Goal: Transaction & Acquisition: Subscribe to service/newsletter

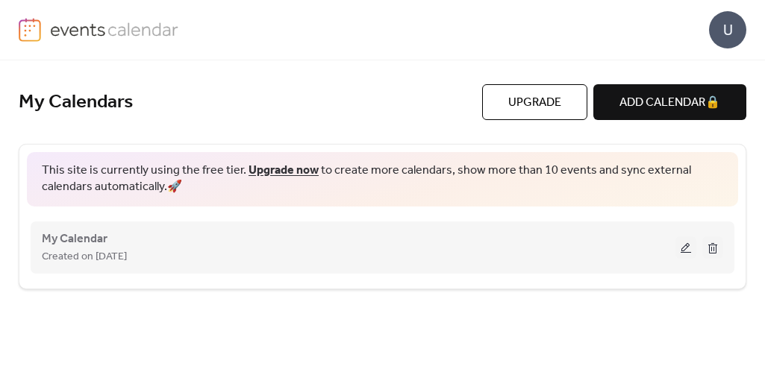
click at [683, 248] on button at bounding box center [685, 247] width 21 height 22
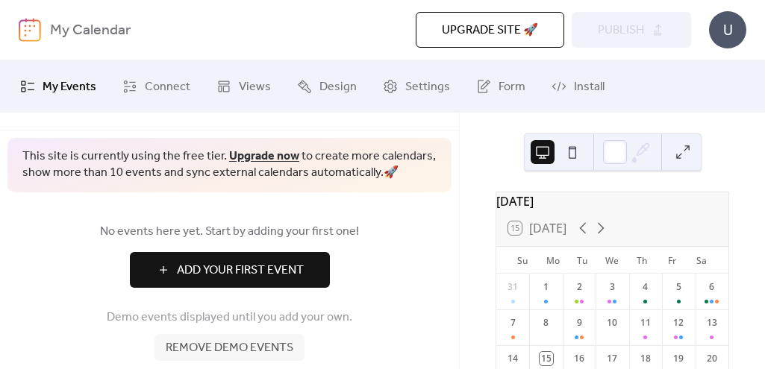
scroll to position [64, 0]
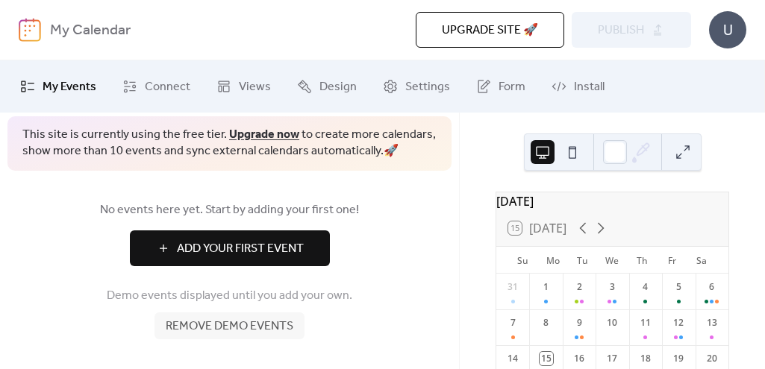
click at [278, 247] on span "Add Your First Event" at bounding box center [240, 249] width 127 height 18
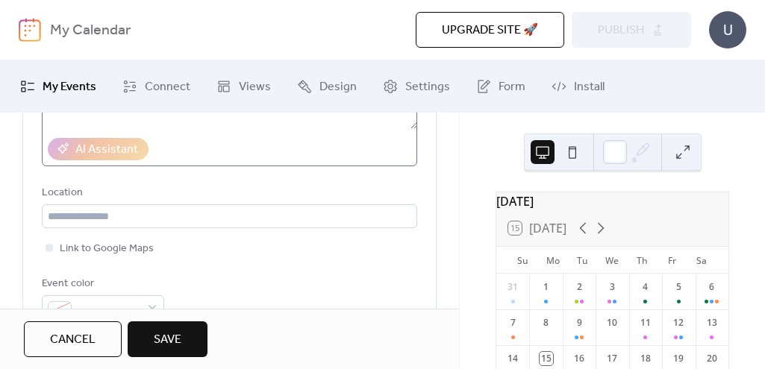
scroll to position [298, 0]
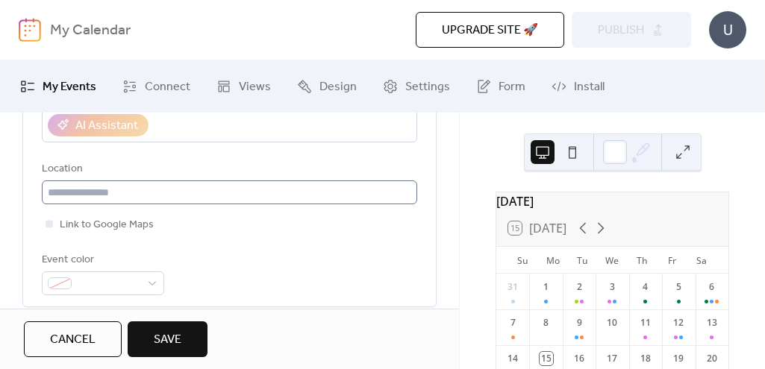
type input "**********"
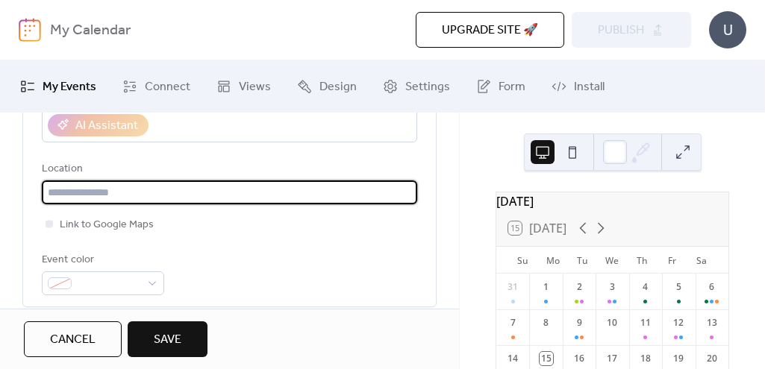
click at [153, 195] on input "text" at bounding box center [229, 193] width 375 height 24
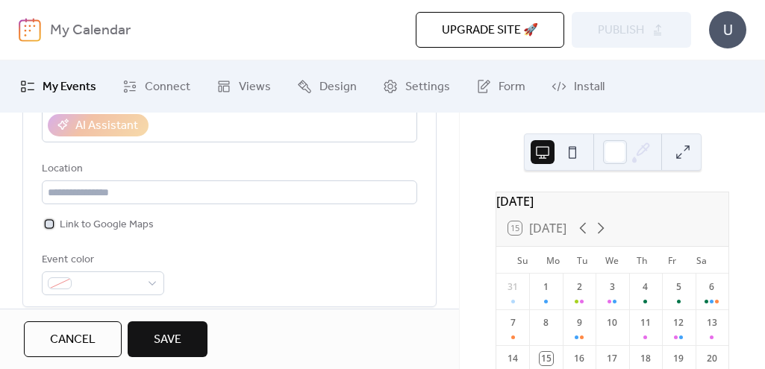
click at [118, 219] on span "Link to Google Maps" at bounding box center [107, 225] width 94 height 18
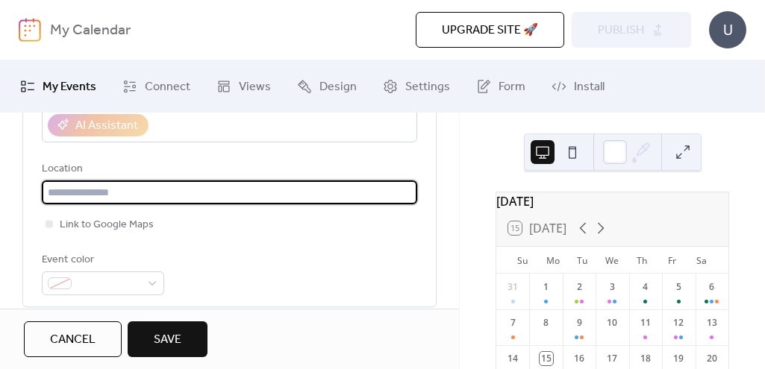
click at [99, 196] on input "text" at bounding box center [229, 193] width 375 height 24
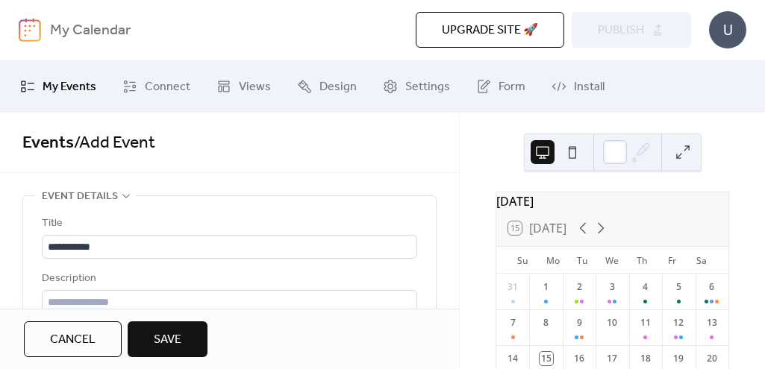
scroll to position [75, 0]
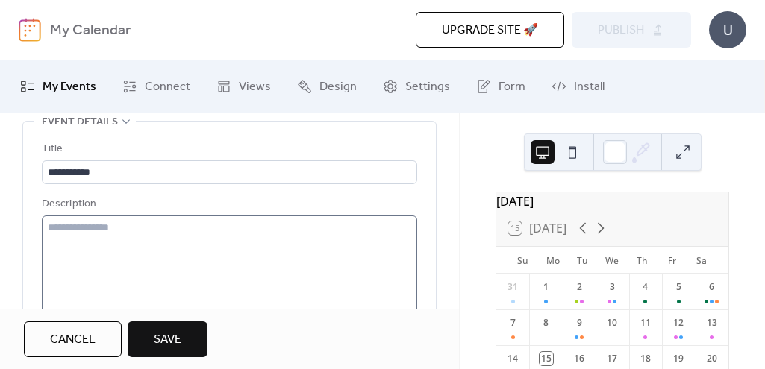
type input "**********"
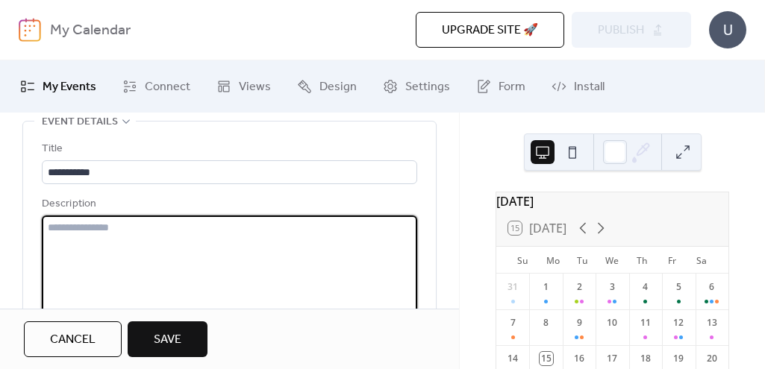
click at [189, 227] on textarea at bounding box center [229, 272] width 375 height 113
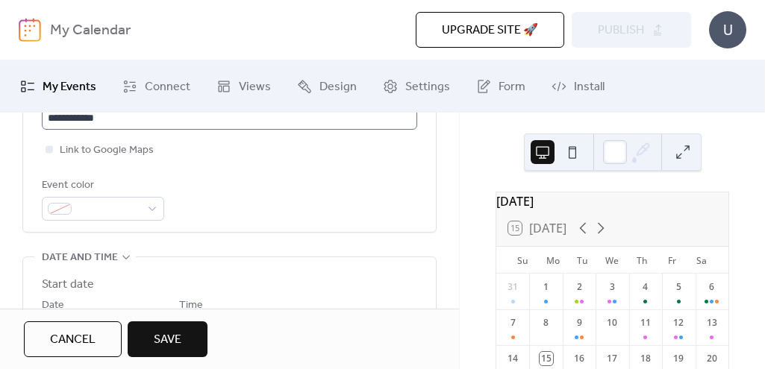
scroll to position [298, 0]
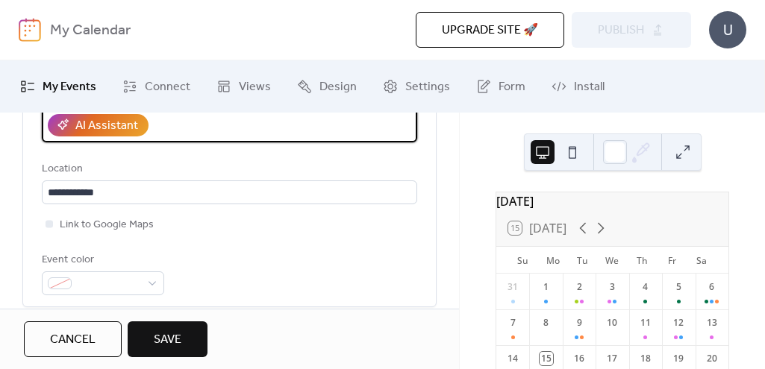
type textarea "**********"
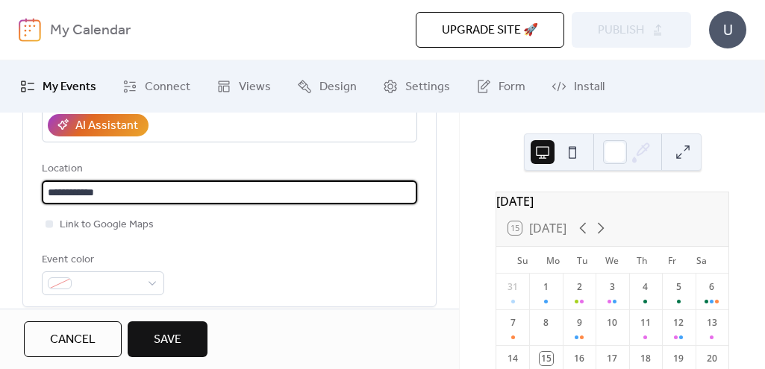
scroll to position [0, 0]
drag, startPoint x: 142, startPoint y: 189, endPoint x: 38, endPoint y: 191, distance: 104.5
click at [38, 192] on div "**********" at bounding box center [229, 102] width 413 height 409
paste input "**********"
type input "**********"
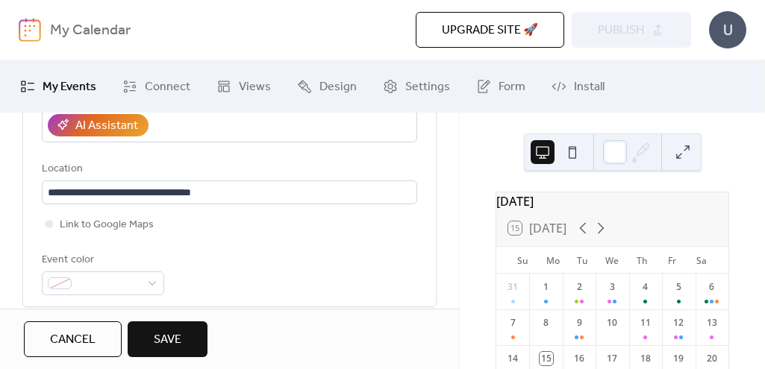
click at [285, 236] on div "**********" at bounding box center [229, 105] width 375 height 379
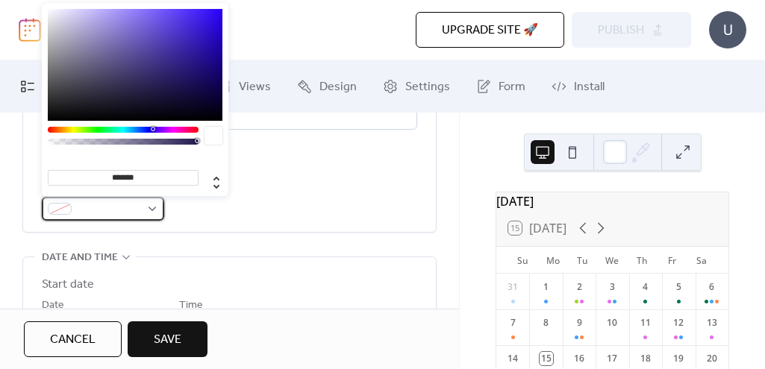
click at [153, 207] on div at bounding box center [103, 209] width 122 height 24
click at [139, 129] on div at bounding box center [123, 130] width 151 height 6
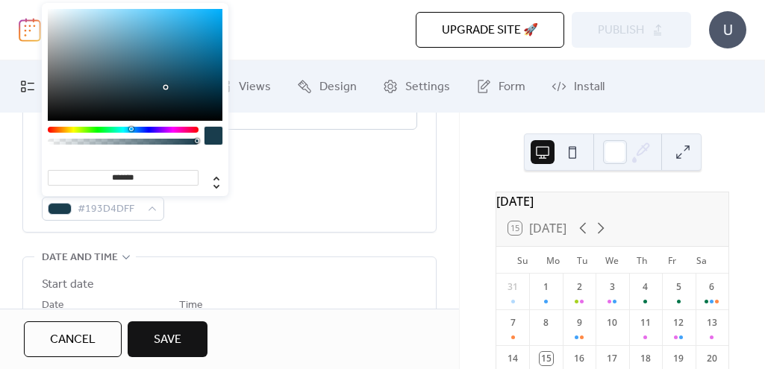
click at [131, 131] on div at bounding box center [123, 130] width 151 height 6
type input "*******"
click at [126, 129] on div at bounding box center [123, 130] width 151 height 6
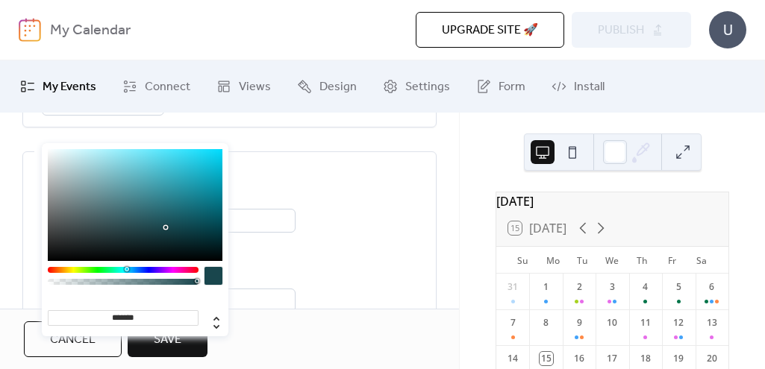
scroll to position [448, 0]
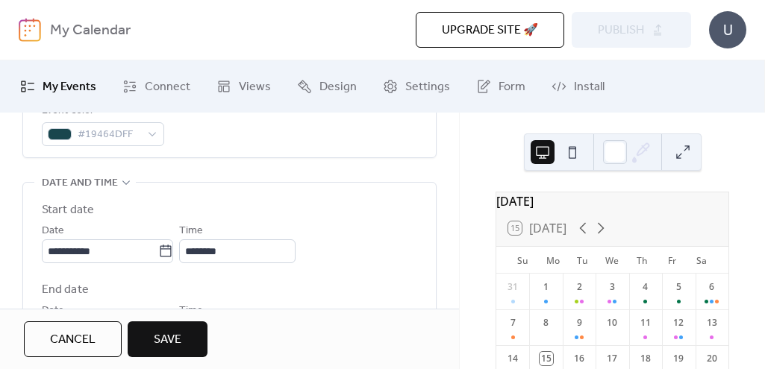
click at [342, 217] on label "Start date" at bounding box center [229, 210] width 375 height 18
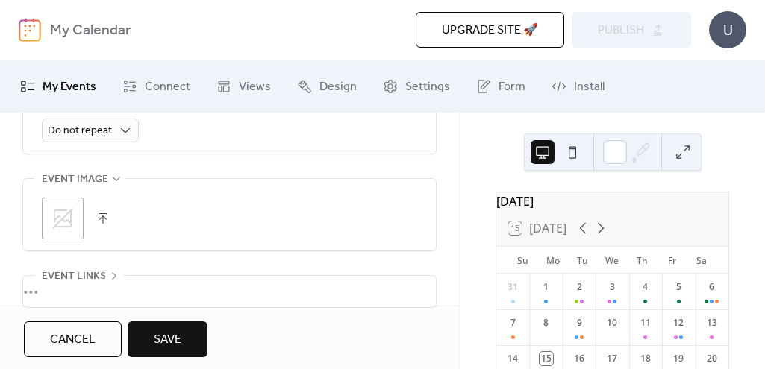
scroll to position [821, 0]
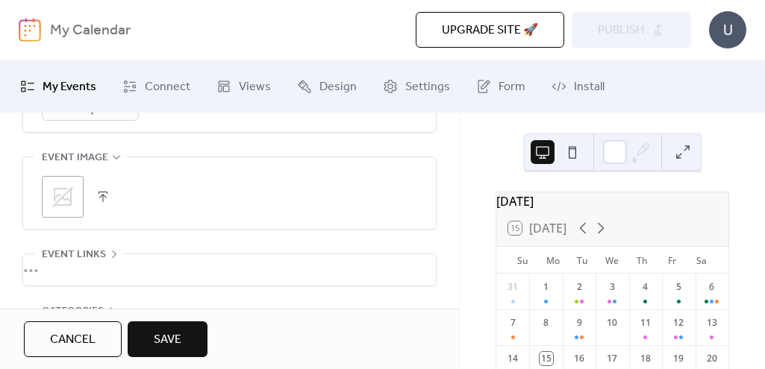
click at [107, 195] on button "button" at bounding box center [103, 196] width 21 height 21
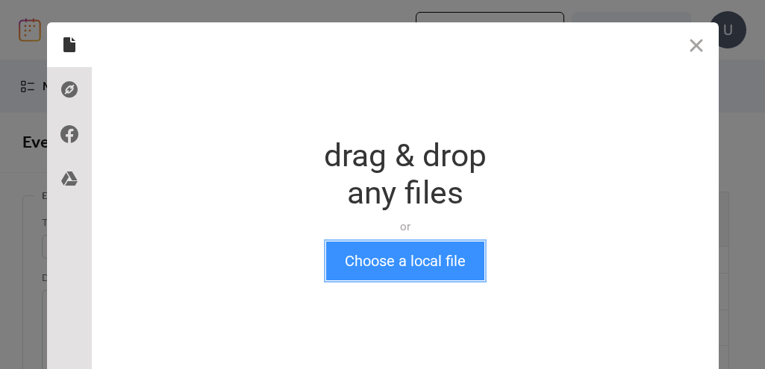
click at [391, 266] on button "Choose a local file" at bounding box center [405, 261] width 158 height 39
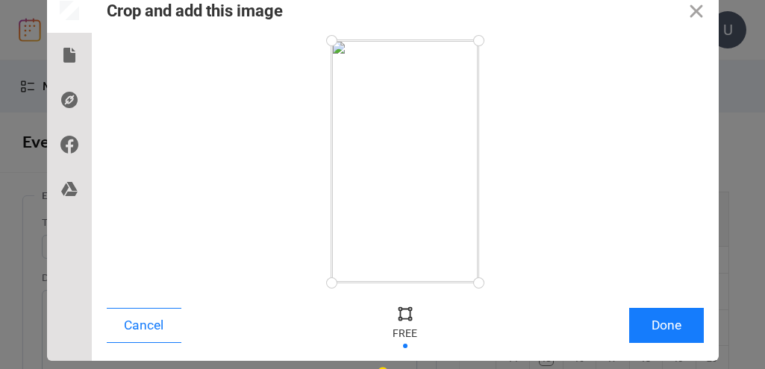
scroll to position [48, 0]
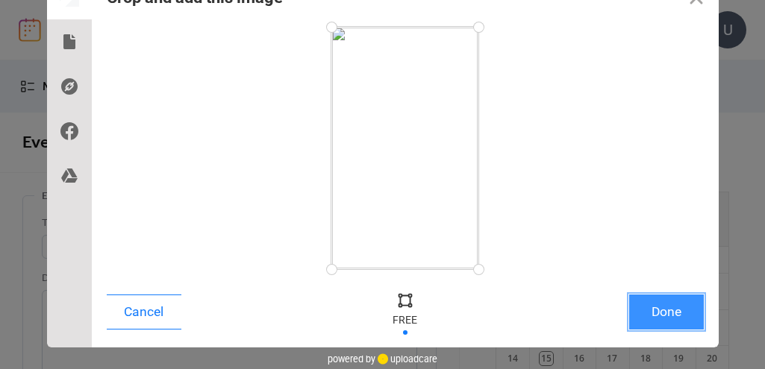
click at [647, 318] on button "Done" at bounding box center [666, 312] width 75 height 35
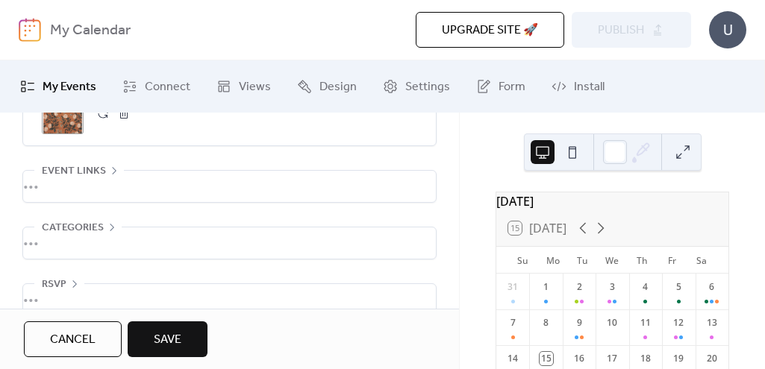
scroll to position [927, 0]
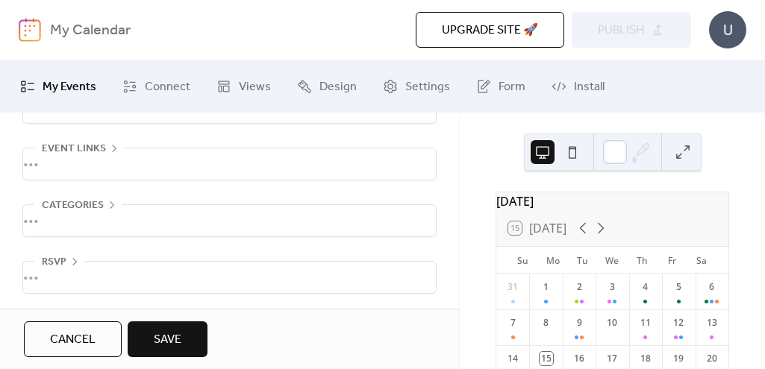
click at [93, 205] on div "•••" at bounding box center [229, 220] width 413 height 31
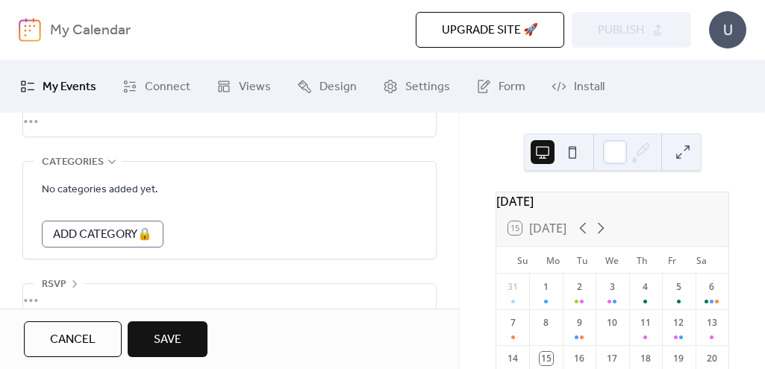
scroll to position [991, 0]
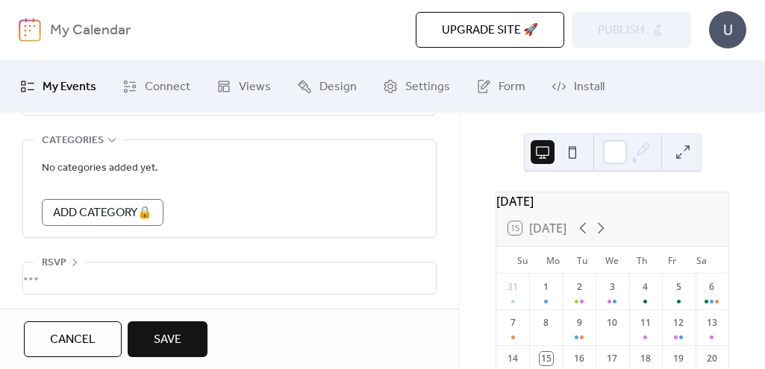
click at [71, 263] on div "•••" at bounding box center [229, 278] width 413 height 31
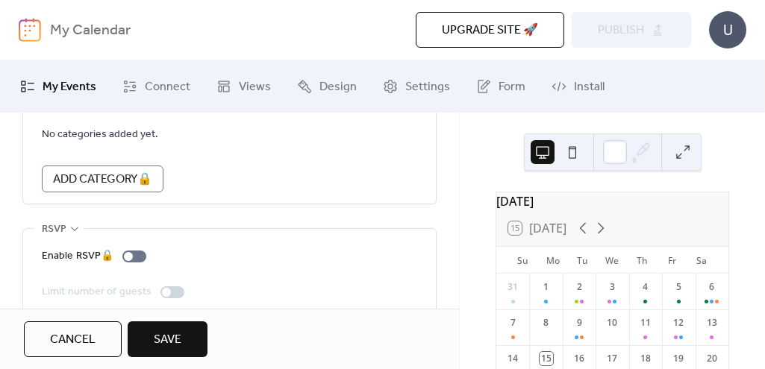
scroll to position [1043, 0]
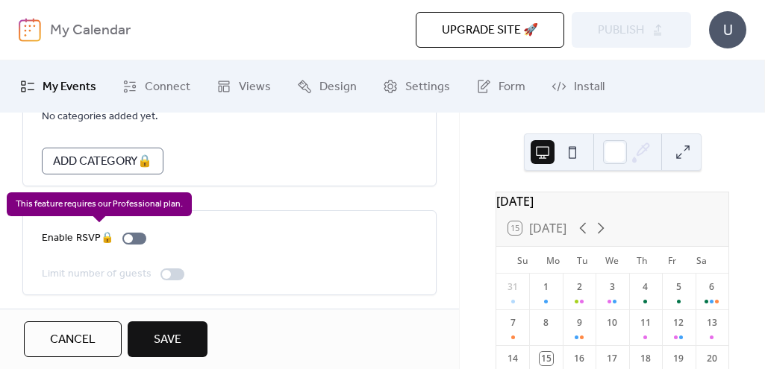
click at [135, 235] on div "Enable RSVP 🔒" at bounding box center [97, 239] width 110 height 18
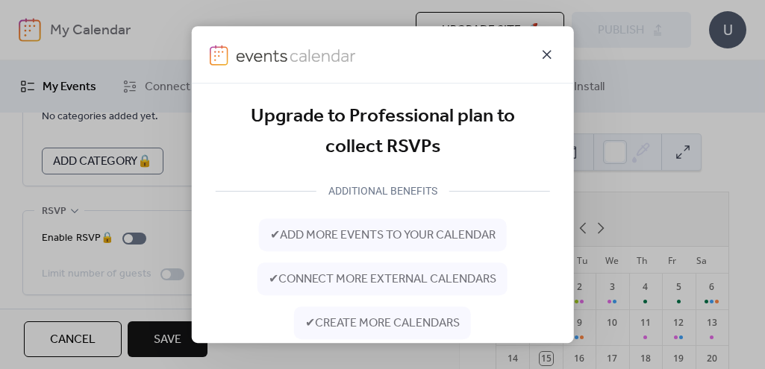
click at [547, 59] on icon at bounding box center [547, 55] width 18 height 18
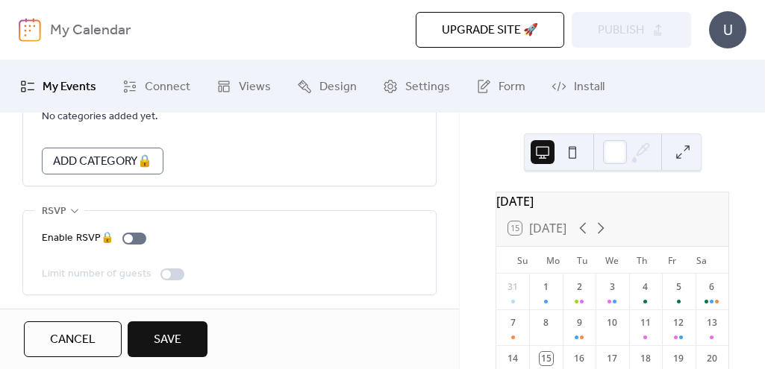
click at [511, 34] on span "Upgrade site 🚀" at bounding box center [490, 31] width 96 height 18
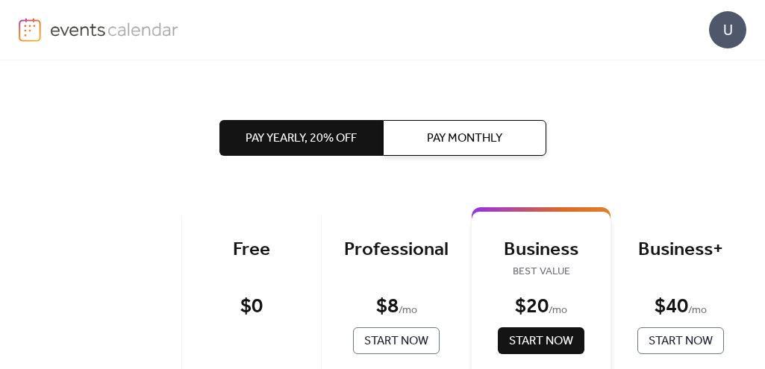
click at [383, 342] on span "Start Now" at bounding box center [396, 342] width 64 height 18
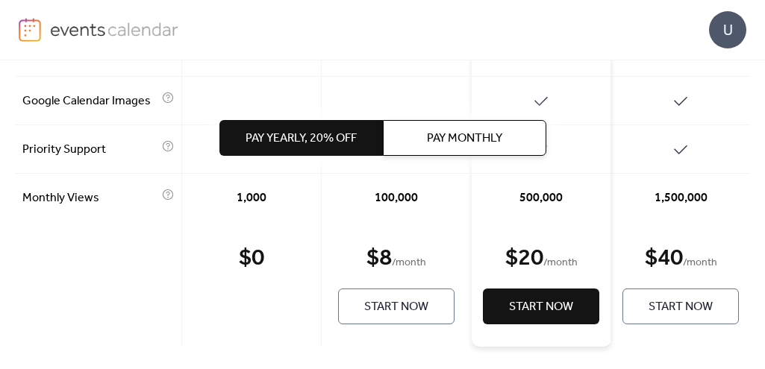
scroll to position [1005, 0]
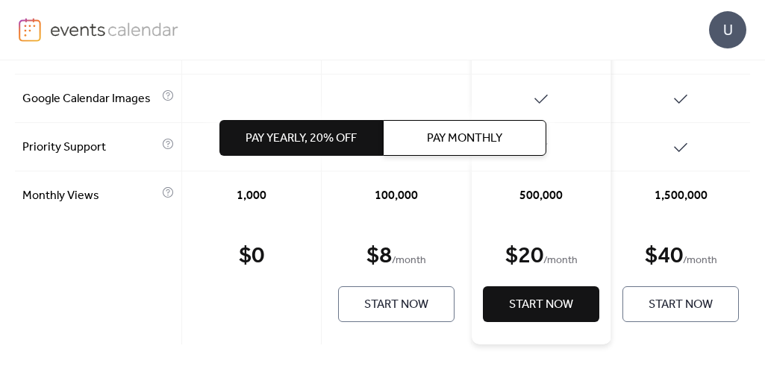
click at [378, 303] on span "Start Now" at bounding box center [396, 305] width 64 height 18
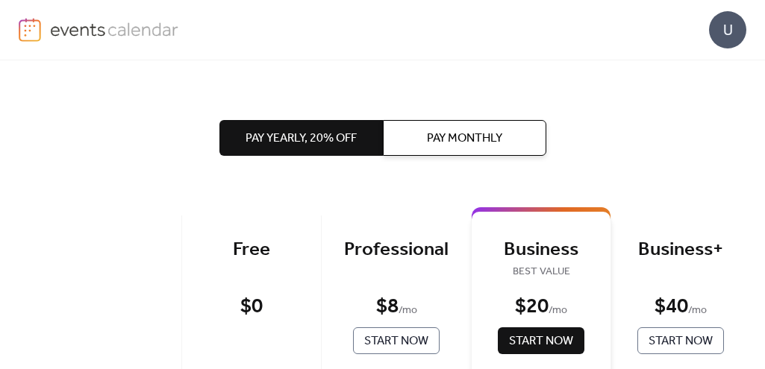
click at [448, 136] on span "Pay Monthly" at bounding box center [464, 139] width 75 height 18
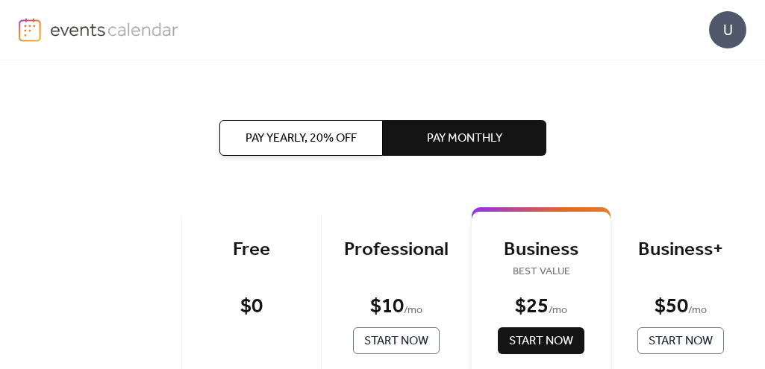
click at [297, 139] on span "Pay Yearly, 20% off" at bounding box center [300, 139] width 111 height 18
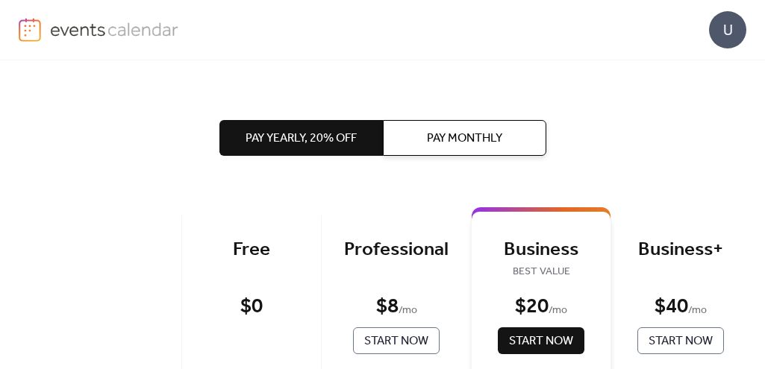
click at [438, 142] on span "Pay Monthly" at bounding box center [464, 139] width 75 height 18
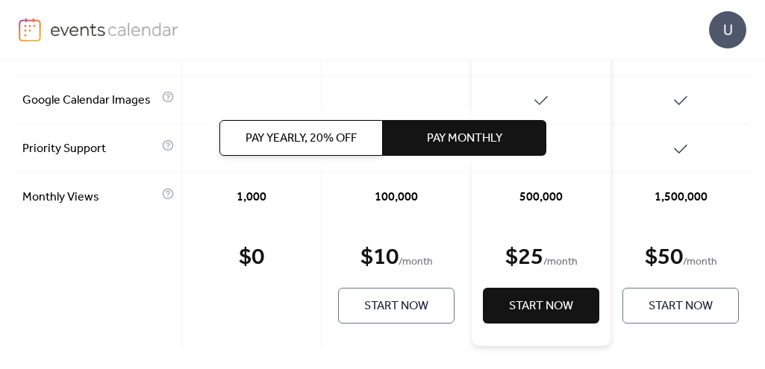
scroll to position [1005, 0]
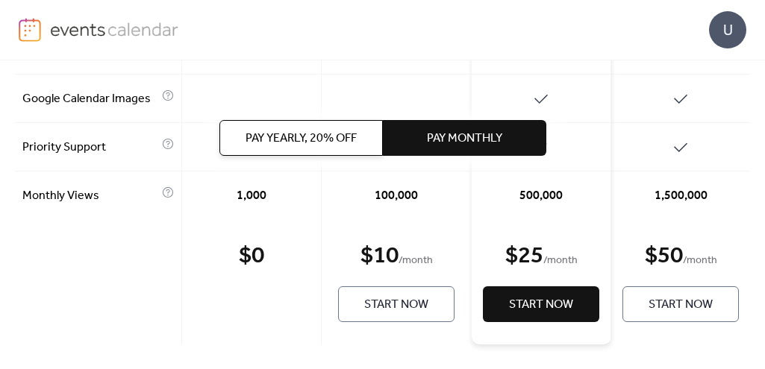
click at [396, 302] on span "Start Now" at bounding box center [396, 305] width 64 height 18
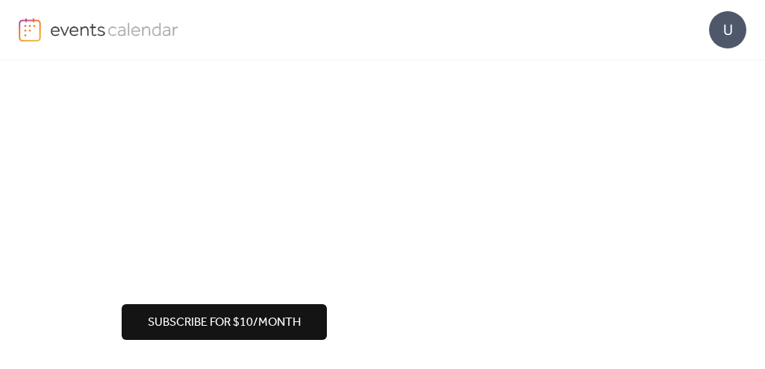
scroll to position [336, 0]
click at [209, 320] on span "Subscribe for $10/month" at bounding box center [224, 323] width 153 height 18
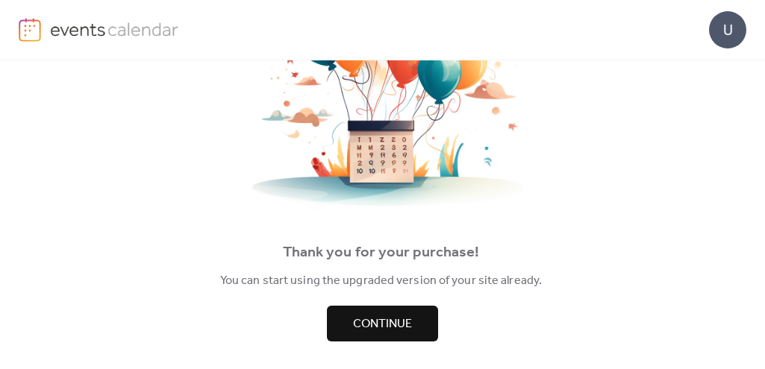
scroll to position [177, 0]
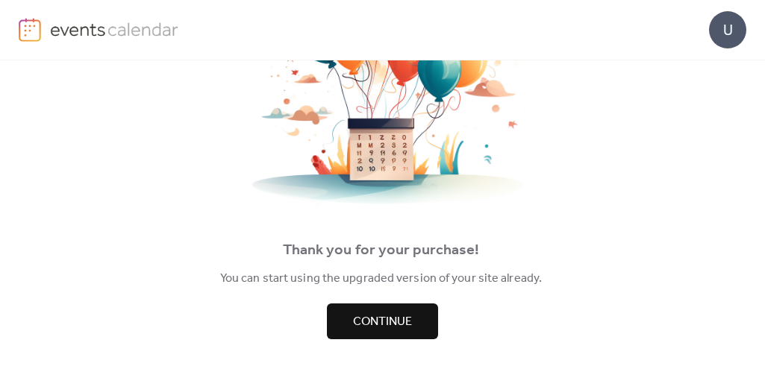
click at [408, 323] on span "Continue" at bounding box center [382, 322] width 59 height 18
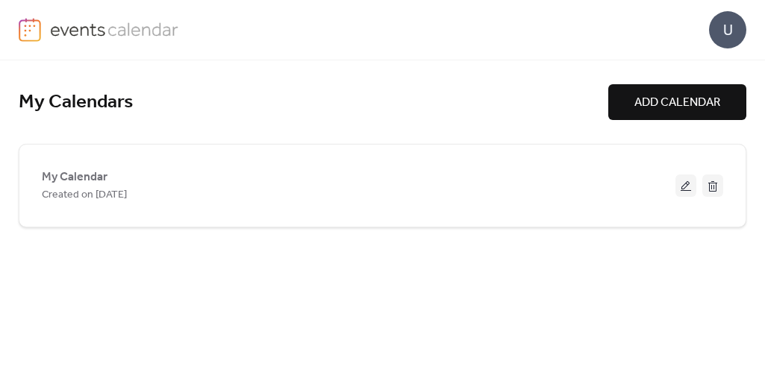
click at [656, 106] on span "ADD CALENDAR" at bounding box center [677, 103] width 86 height 18
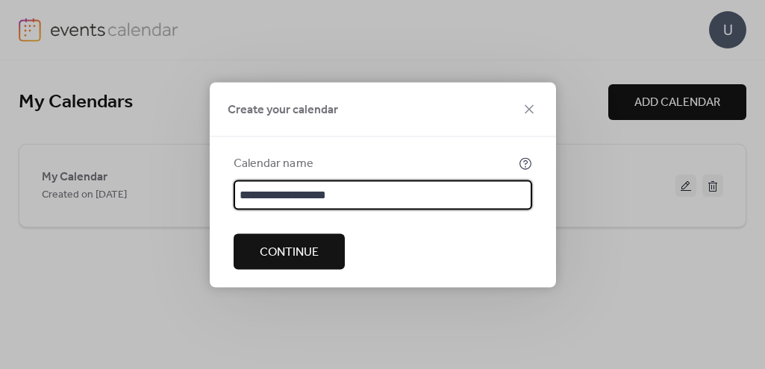
type input "**********"
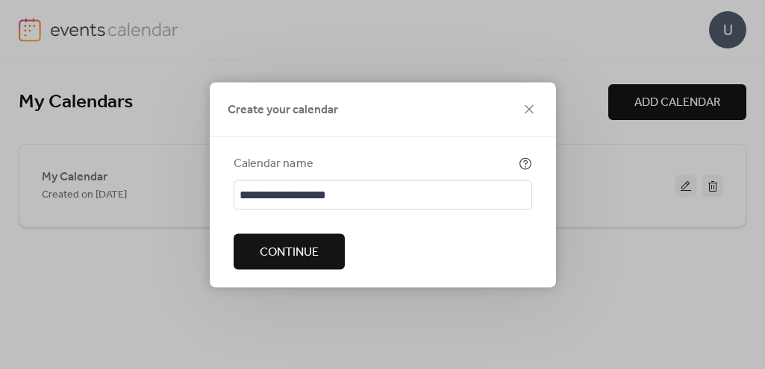
click at [292, 245] on span "Continue" at bounding box center [289, 252] width 59 height 18
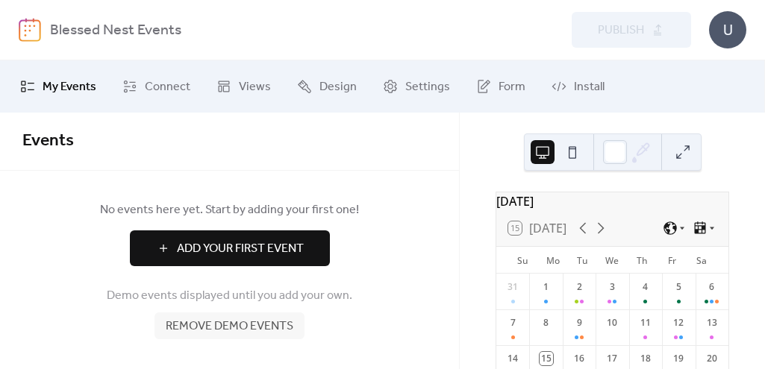
scroll to position [3, 0]
click at [244, 323] on span "Remove demo events" at bounding box center [230, 327] width 128 height 18
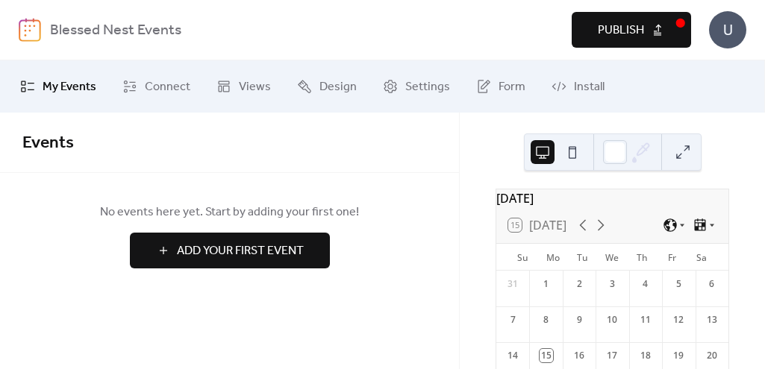
scroll to position [0, 0]
click at [570, 156] on button at bounding box center [572, 152] width 24 height 24
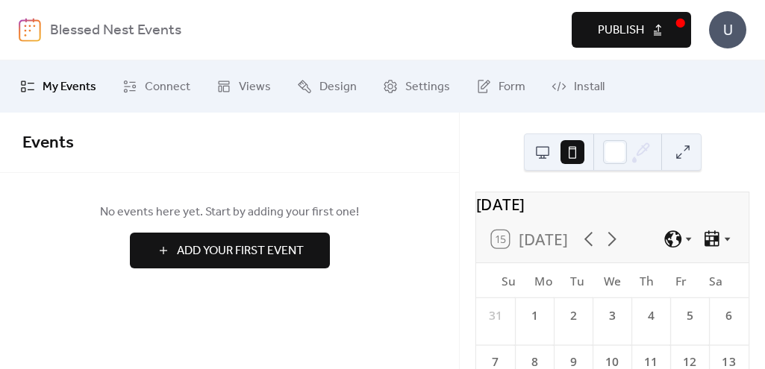
click at [541, 149] on button at bounding box center [542, 152] width 24 height 24
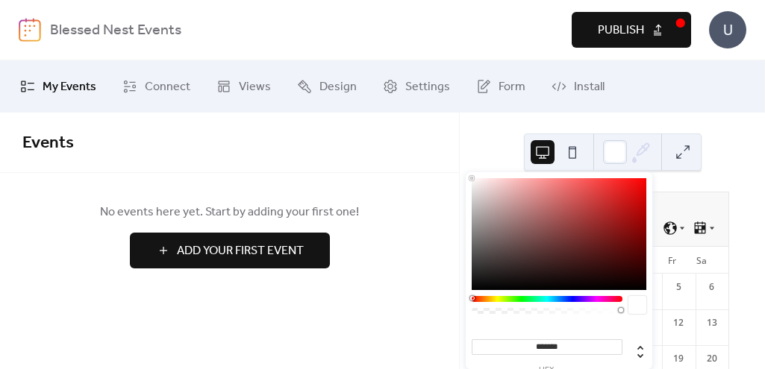
click at [641, 149] on icon at bounding box center [641, 152] width 22 height 22
drag, startPoint x: 574, startPoint y: 345, endPoint x: 493, endPoint y: 344, distance: 80.6
click at [493, 344] on input "*******" at bounding box center [546, 347] width 151 height 16
paste input
type input "*******"
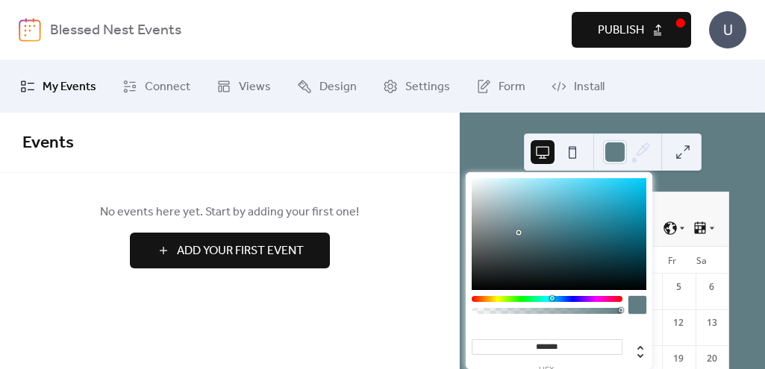
scroll to position [75, 0]
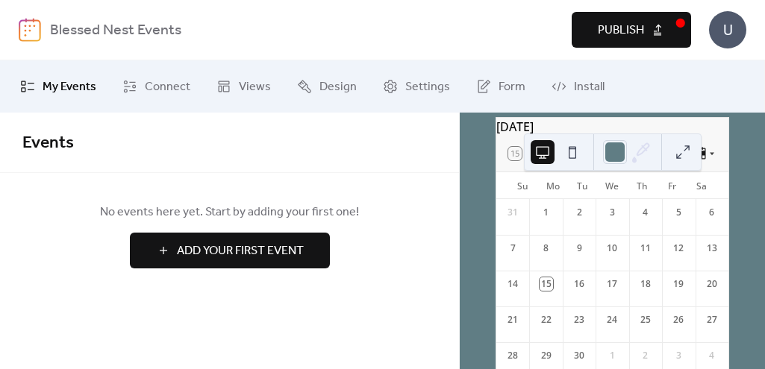
click at [677, 153] on button at bounding box center [683, 152] width 24 height 24
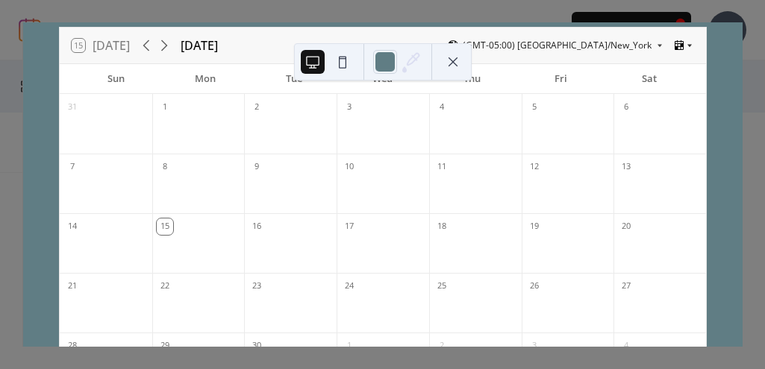
click at [678, 46] on icon at bounding box center [678, 45] width 9 height 10
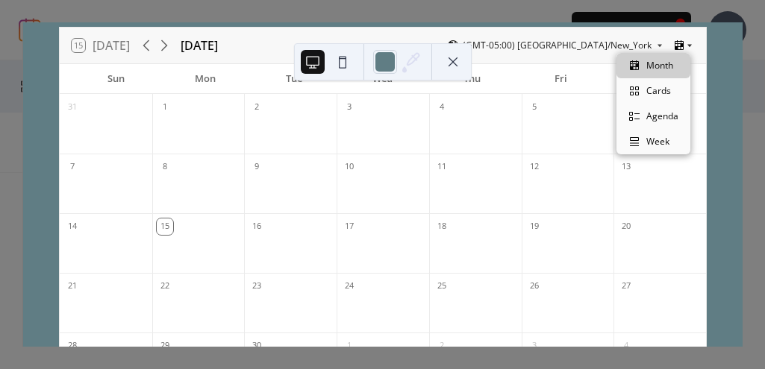
click at [678, 46] on icon at bounding box center [678, 45] width 9 height 10
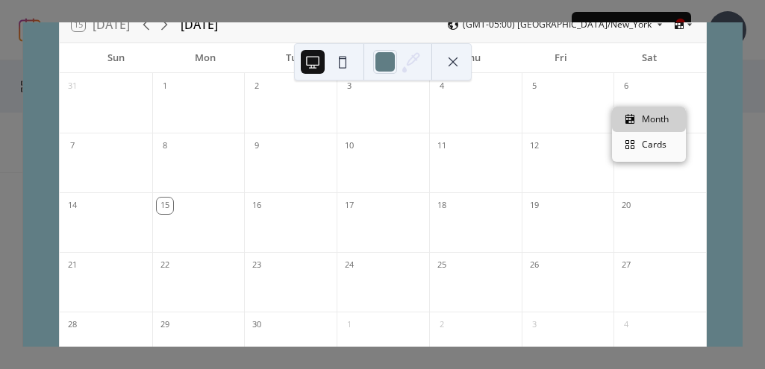
scroll to position [0, 0]
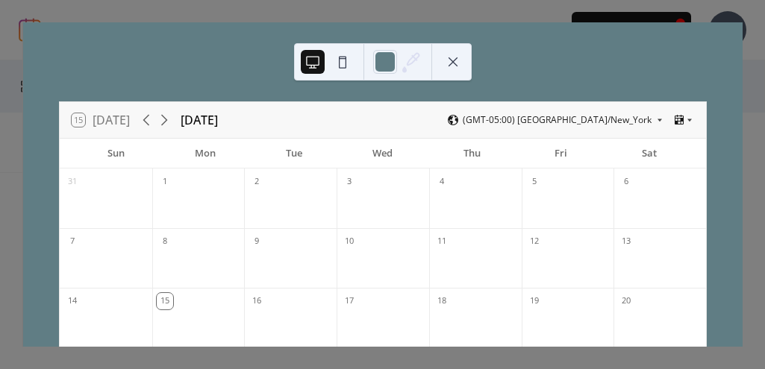
click at [457, 65] on button at bounding box center [453, 62] width 24 height 24
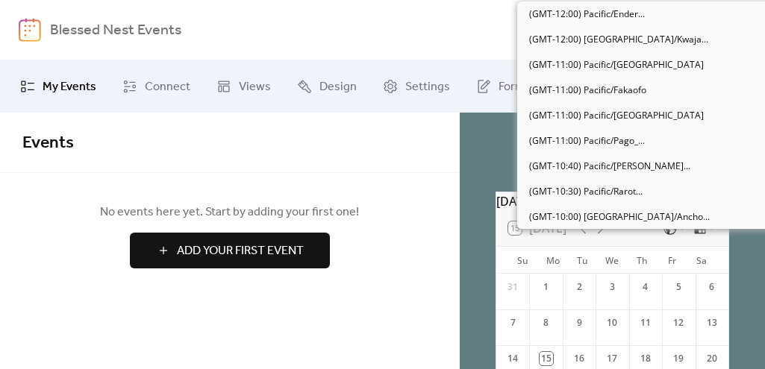
click at [663, 236] on icon at bounding box center [669, 228] width 15 height 15
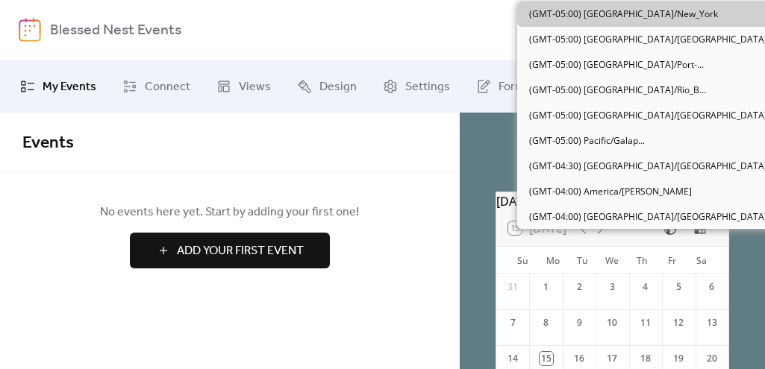
click at [663, 236] on icon at bounding box center [669, 228] width 15 height 15
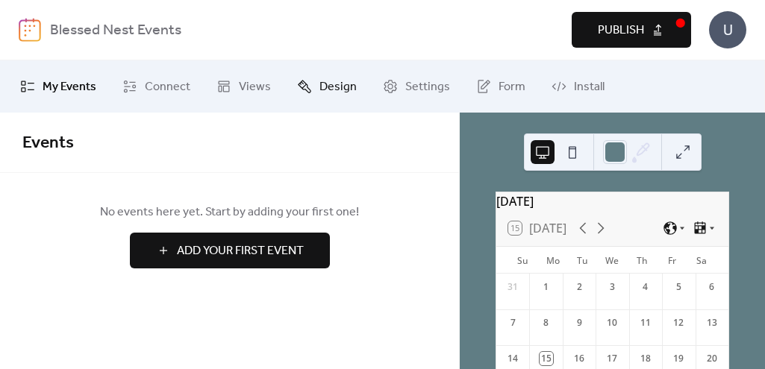
click at [319, 92] on span "Design" at bounding box center [337, 87] width 37 height 18
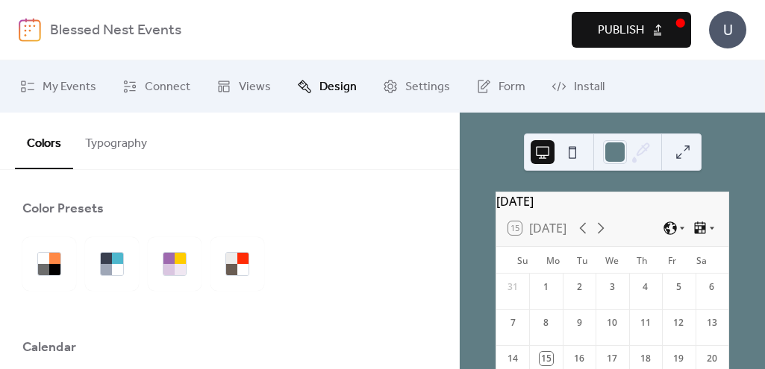
click at [122, 145] on button "Typography" at bounding box center [116, 140] width 86 height 55
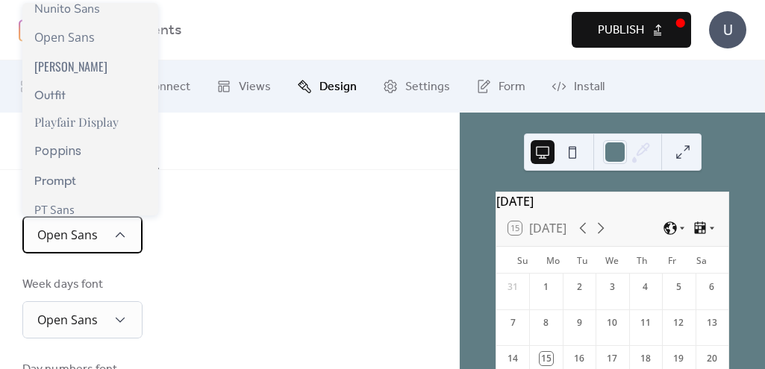
scroll to position [895, 0]
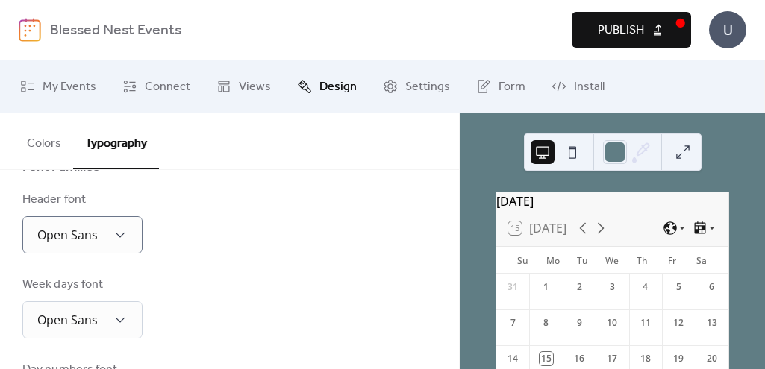
click at [295, 229] on div "Header font Open Sans" at bounding box center [229, 222] width 414 height 63
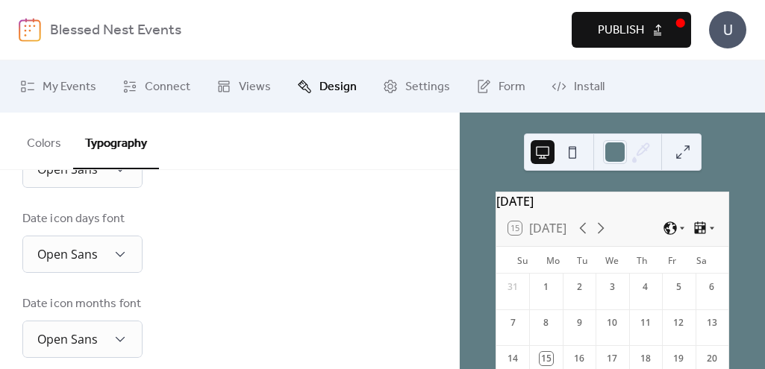
scroll to position [573, 0]
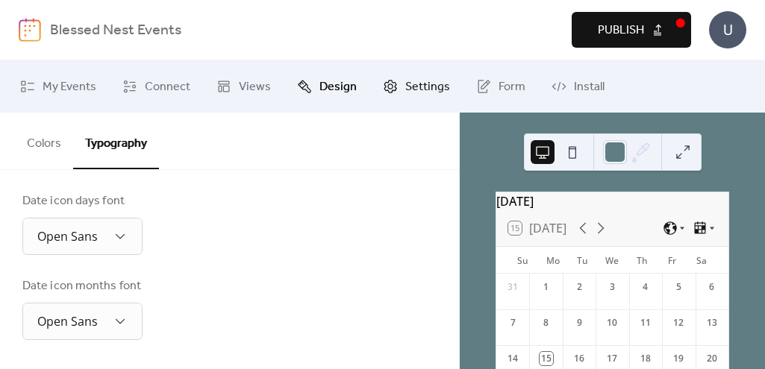
click at [408, 93] on span "Settings" at bounding box center [427, 87] width 45 height 18
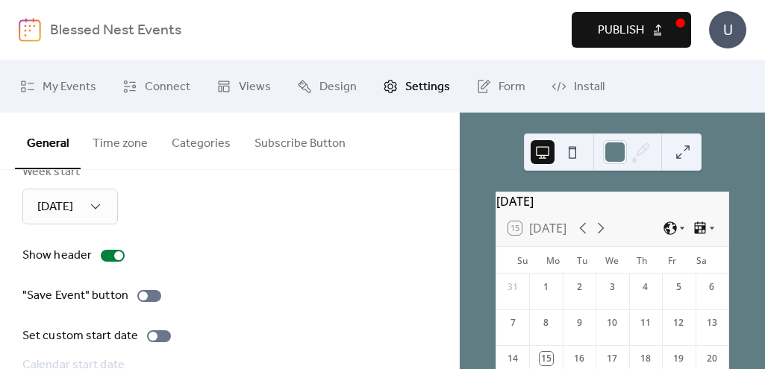
scroll to position [224, 0]
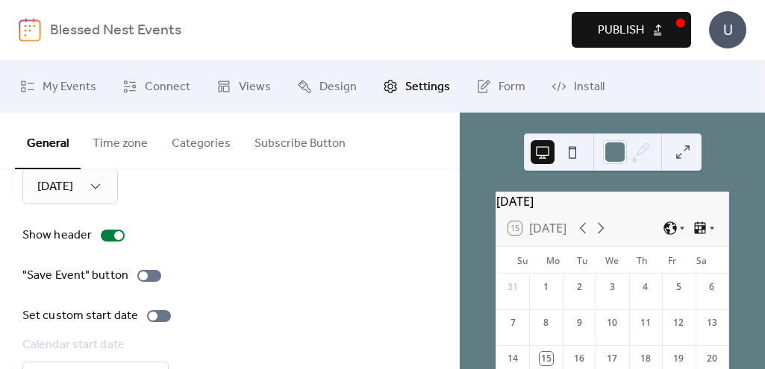
click at [310, 144] on button "Subscribe Button" at bounding box center [299, 140] width 115 height 55
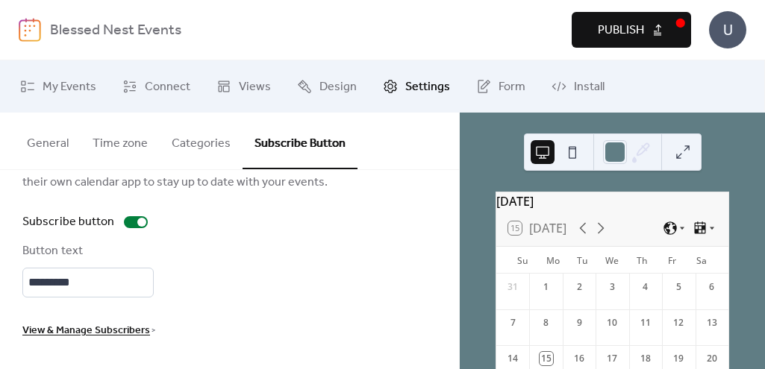
scroll to position [44, 0]
click at [371, 242] on div "The subscribe button allows users to subscribe to your calendar and add it to t…" at bounding box center [229, 248] width 414 height 184
click at [574, 89] on span "Install" at bounding box center [589, 87] width 31 height 18
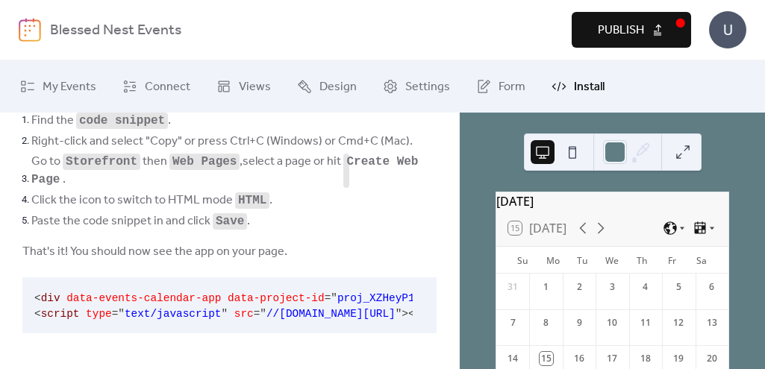
scroll to position [0, 13]
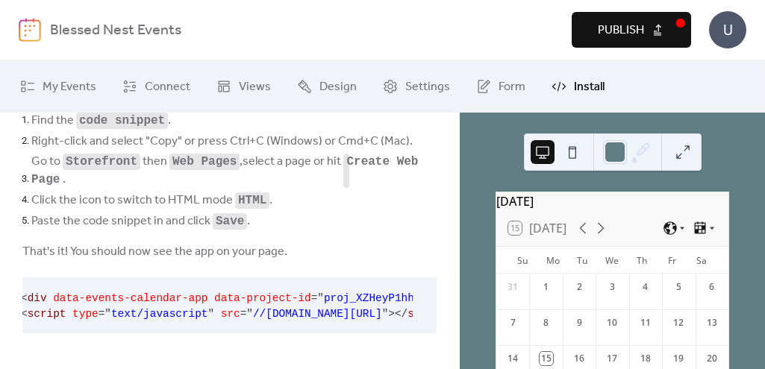
drag, startPoint x: 414, startPoint y: 313, endPoint x: 318, endPoint y: 306, distance: 96.5
click at [316, 305] on div "< div data-events-calendar-app data-project-id = " proj_XZHeyP1hhDG0sulkDeHtH "…" at bounding box center [229, 306] width 414 height 56
click at [319, 308] on span "//[DOMAIN_NAME][URL]" at bounding box center [317, 314] width 129 height 12
click at [254, 299] on span "data-project-id" at bounding box center [262, 298] width 97 height 12
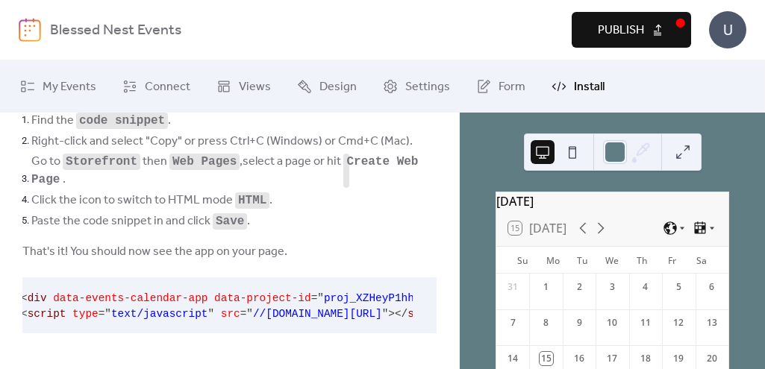
drag, startPoint x: 254, startPoint y: 299, endPoint x: 191, endPoint y: 304, distance: 63.6
drag, startPoint x: 191, startPoint y: 304, endPoint x: 167, endPoint y: 292, distance: 26.7
click at [167, 292] on span "data-events-calendar-app" at bounding box center [130, 298] width 154 height 12
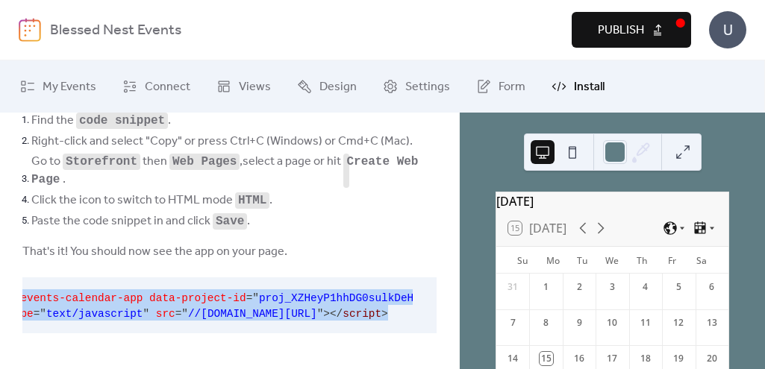
scroll to position [0, 122]
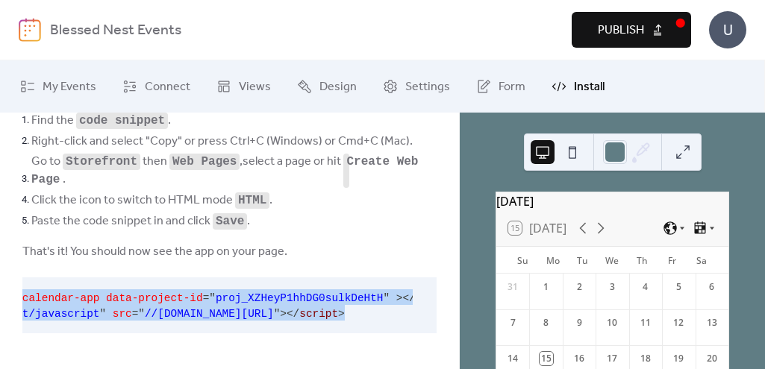
drag, startPoint x: 22, startPoint y: 295, endPoint x: 424, endPoint y: 305, distance: 402.2
click at [424, 305] on div "< div data-events-calendar-app data-project-id = " proj_XZHeyP1hhDG0sulkDeHtH "…" at bounding box center [229, 306] width 414 height 56
copy code "< div data-events-calendar-app data-project-id = " proj_XZHeyP1hhDG0sulkDeHtH "…"
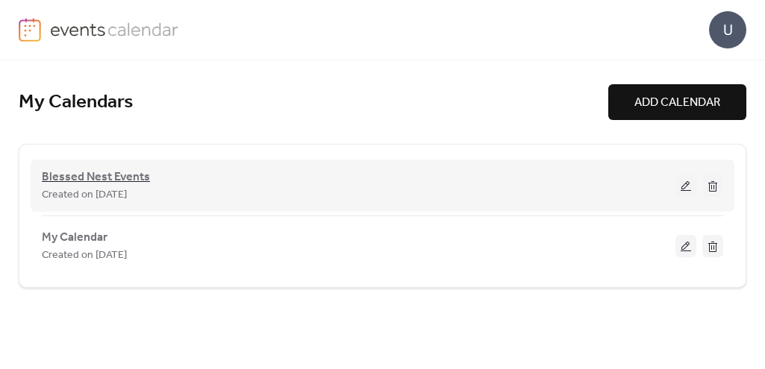
click at [90, 175] on span "Blessed Nest Events" at bounding box center [96, 178] width 108 height 18
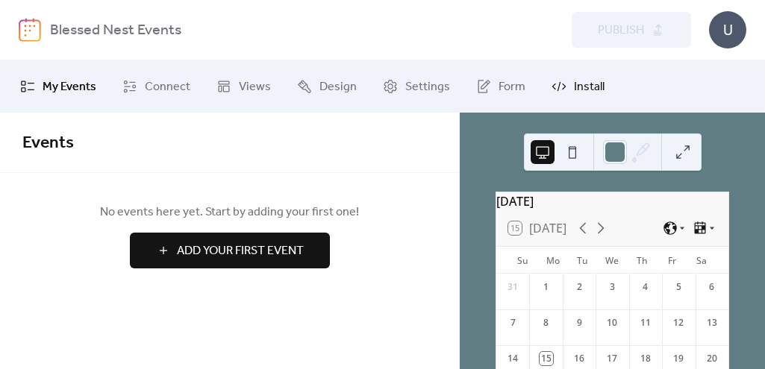
click at [566, 91] on link "Install" at bounding box center [577, 86] width 75 height 40
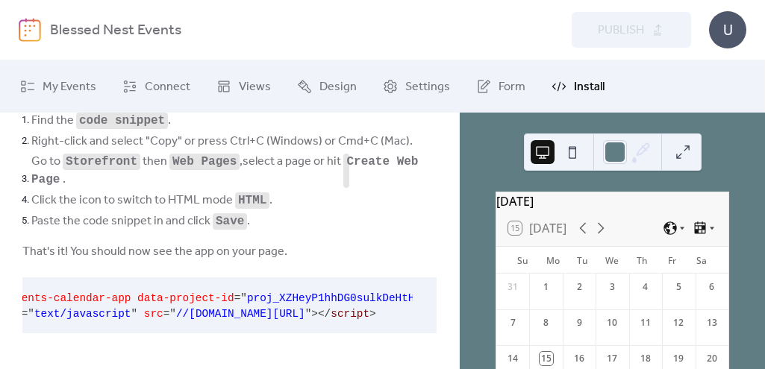
scroll to position [0, 122]
